Goal: Task Accomplishment & Management: Use online tool/utility

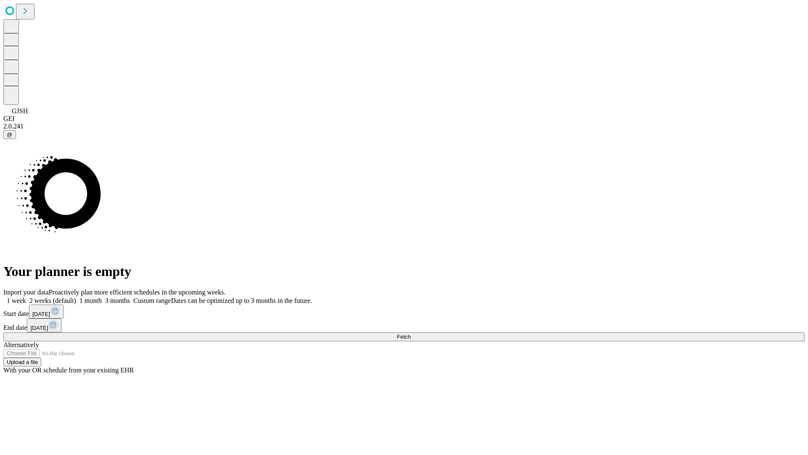
click at [411, 333] on span "Fetch" at bounding box center [404, 336] width 14 height 6
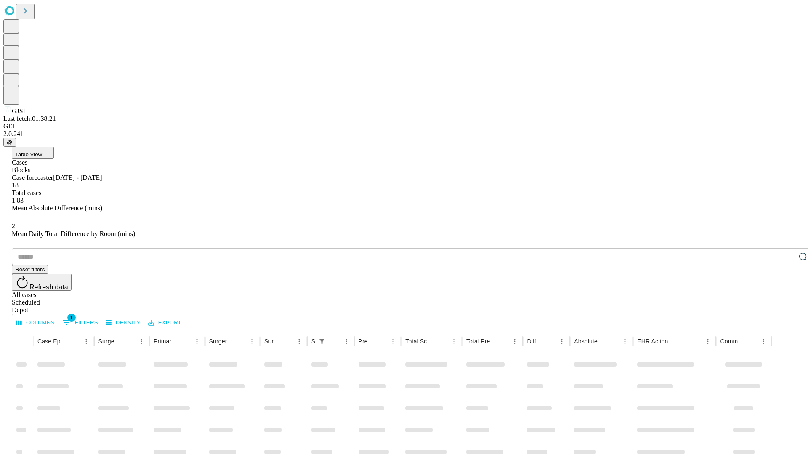
click at [786, 306] on div "Depot" at bounding box center [412, 310] width 801 height 8
